Goal: Navigation & Orientation: Find specific page/section

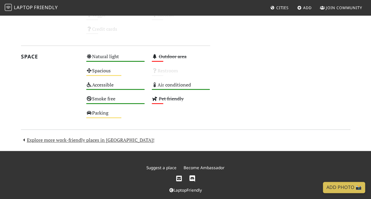
scroll to position [337, 0]
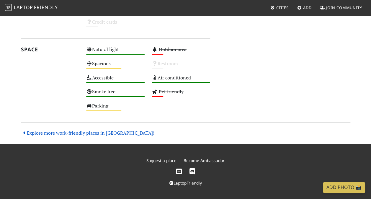
click at [94, 132] on link "Explore more work-friendly places in [GEOGRAPHIC_DATA]!" at bounding box center [87, 133] width 133 height 6
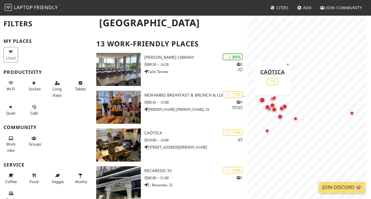
scroll to position [32, 0]
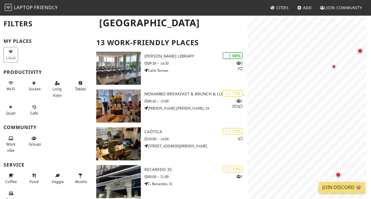
click at [371, 33] on html "Laptop Friendly Cities Add Join Community Seville Filters My Places Liked Produ…" at bounding box center [185, 67] width 371 height 199
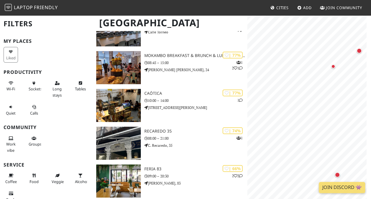
scroll to position [0, 0]
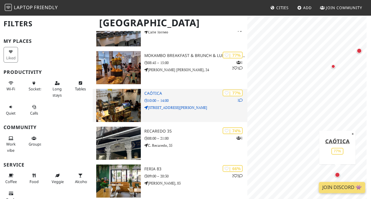
click at [164, 98] on p "10:00 – 14:00" at bounding box center [195, 101] width 103 height 6
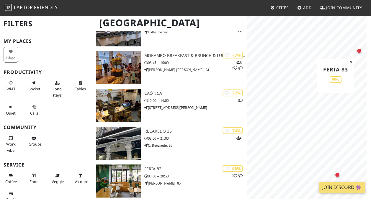
click at [360, 53] on div "Map marker" at bounding box center [359, 50] width 5 height 5
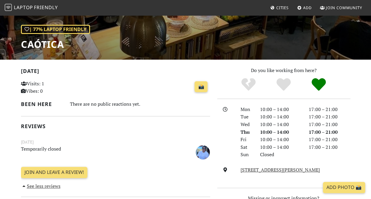
scroll to position [79, 0]
